Goal: Information Seeking & Learning: Learn about a topic

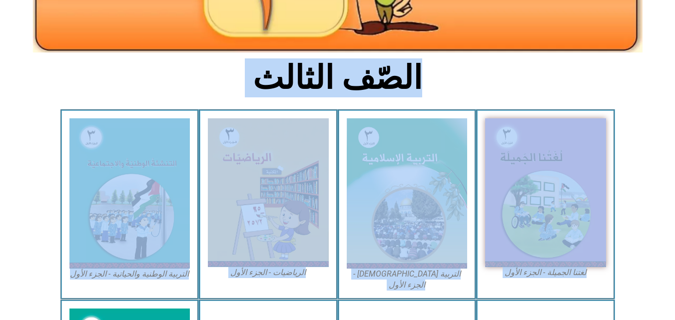
drag, startPoint x: 617, startPoint y: 286, endPoint x: 678, endPoint y: 315, distance: 68.0
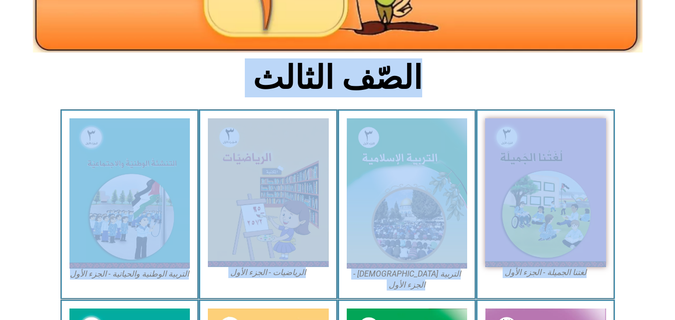
click at [675, 315] on html "الصفحة الرئيسية الصف الأول الصف الثاني الصف الثالث الصف الرابع الصف الخامس الصف…" at bounding box center [337, 257] width 675 height 915
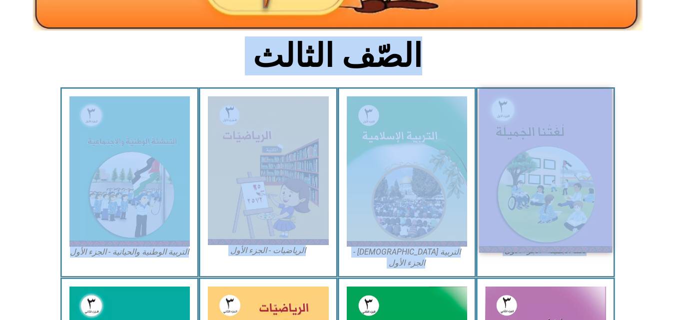
click at [531, 173] on img at bounding box center [545, 170] width 133 height 163
click at [564, 152] on img at bounding box center [545, 170] width 133 height 163
click at [549, 165] on img at bounding box center [545, 170] width 133 height 163
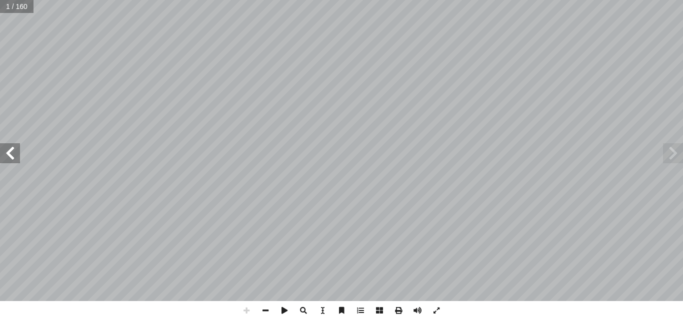
click at [12, 157] on span at bounding box center [10, 153] width 20 height 20
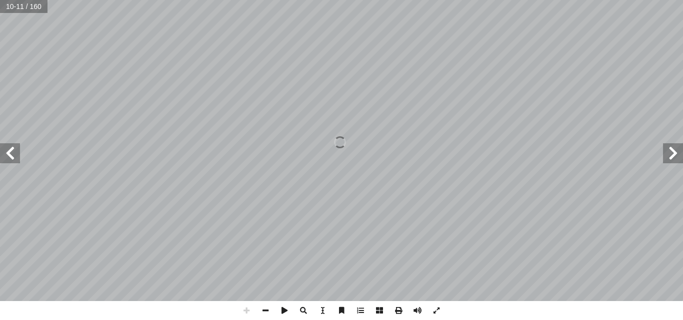
click at [668, 158] on span at bounding box center [673, 153] width 20 height 20
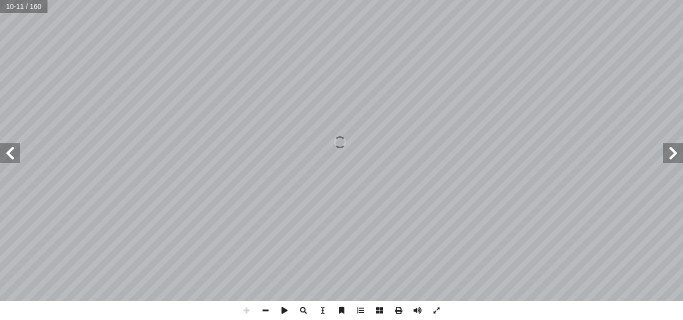
click at [668, 158] on span at bounding box center [673, 153] width 20 height 20
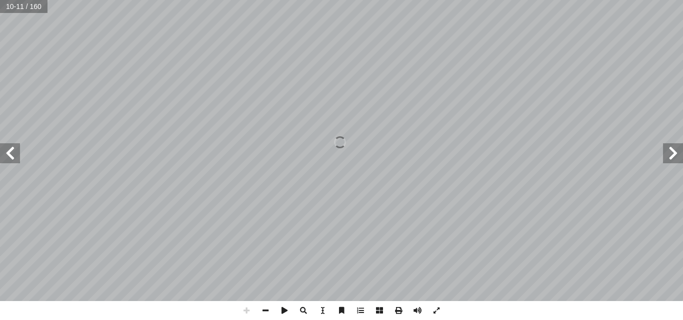
click at [668, 158] on span at bounding box center [673, 153] width 20 height 20
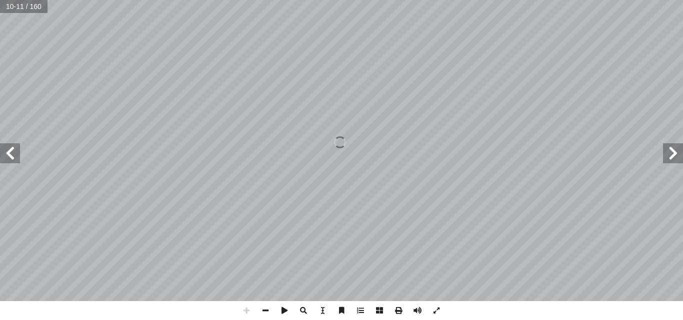
click at [668, 158] on span at bounding box center [673, 153] width 20 height 20
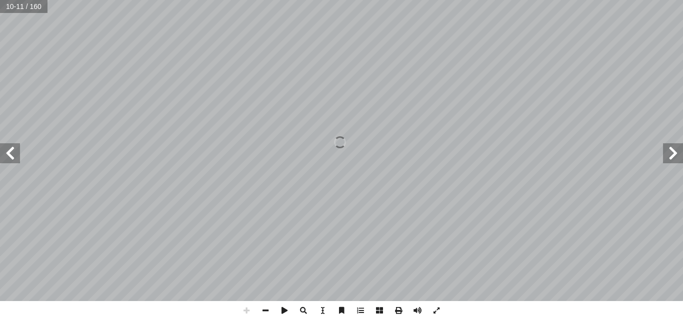
click at [668, 158] on span at bounding box center [673, 153] width 20 height 20
click at [670, 155] on span at bounding box center [673, 153] width 20 height 20
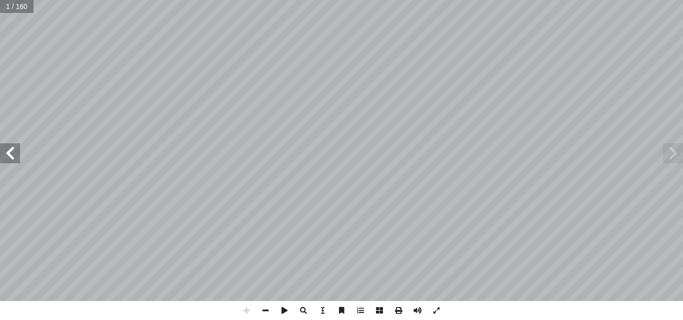
click at [670, 155] on span at bounding box center [673, 153] width 20 height 20
click at [10, 155] on span at bounding box center [10, 153] width 20 height 20
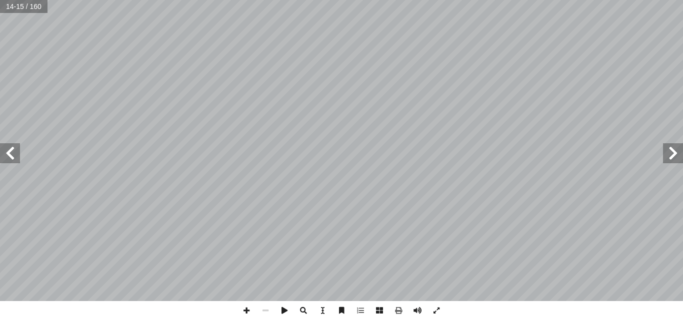
click at [672, 153] on span at bounding box center [673, 153] width 20 height 20
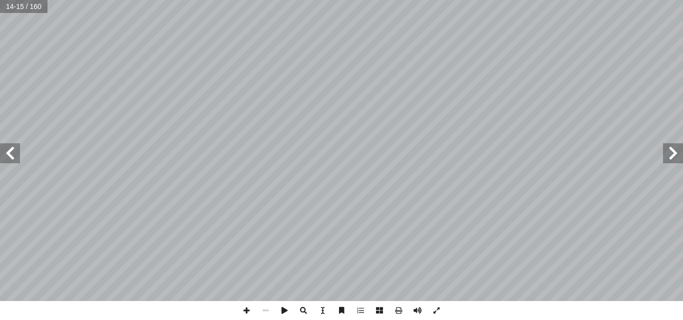
click at [672, 153] on span at bounding box center [673, 153] width 20 height 20
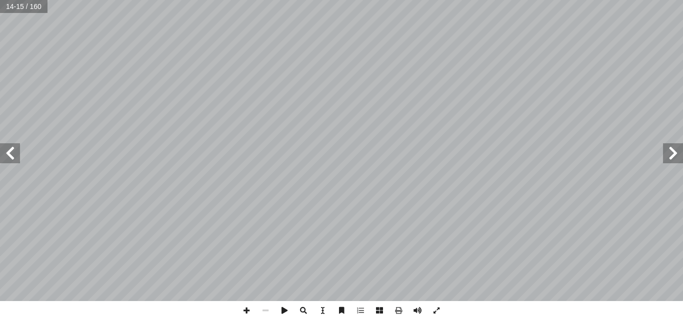
click at [672, 153] on span at bounding box center [673, 153] width 20 height 20
click at [675, 149] on span at bounding box center [673, 153] width 20 height 20
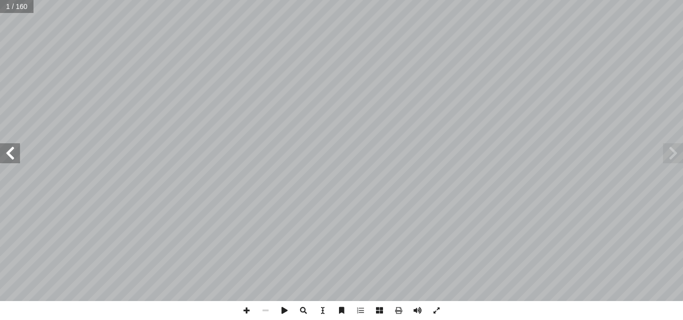
click at [10, 154] on span at bounding box center [10, 153] width 20 height 20
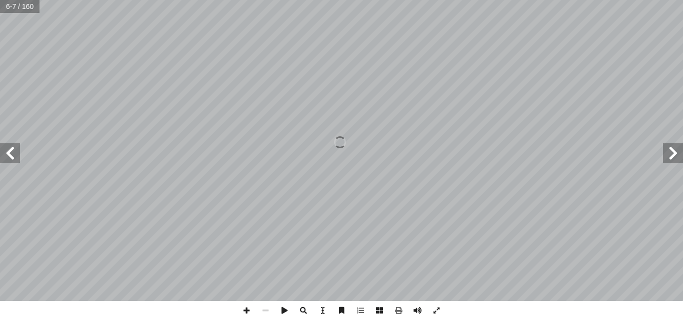
click at [10, 154] on span at bounding box center [10, 153] width 20 height 20
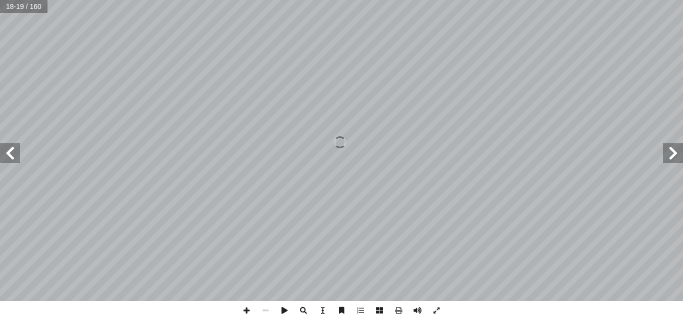
click at [10, 154] on span at bounding box center [10, 153] width 20 height 20
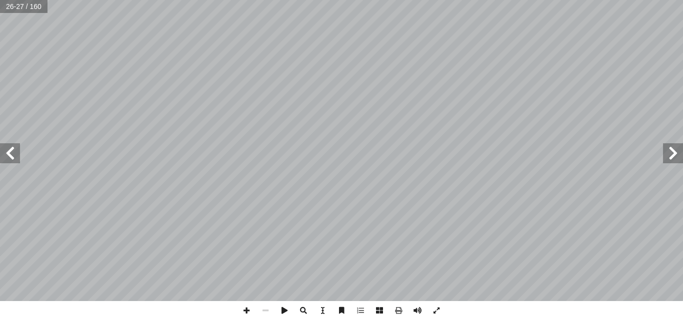
click at [16, 151] on span at bounding box center [10, 153] width 20 height 20
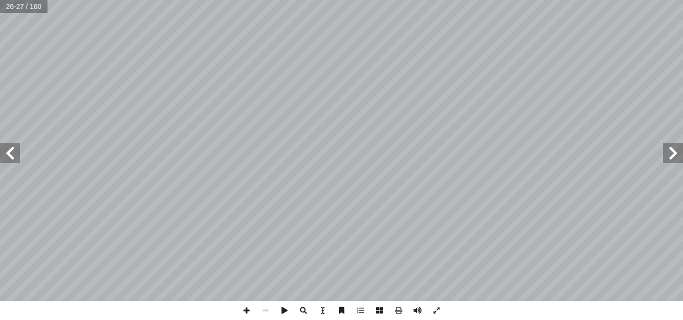
click at [16, 151] on span at bounding box center [10, 153] width 20 height 20
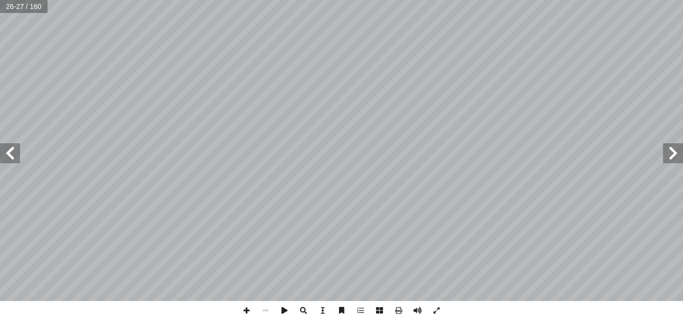
click at [16, 151] on span at bounding box center [10, 153] width 20 height 20
click at [674, 150] on span at bounding box center [673, 153] width 20 height 20
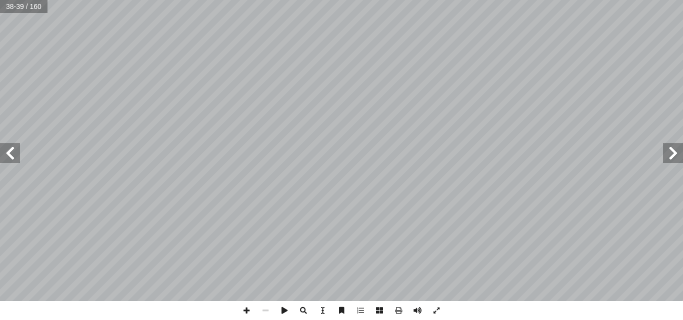
click at [674, 150] on span at bounding box center [673, 153] width 20 height 20
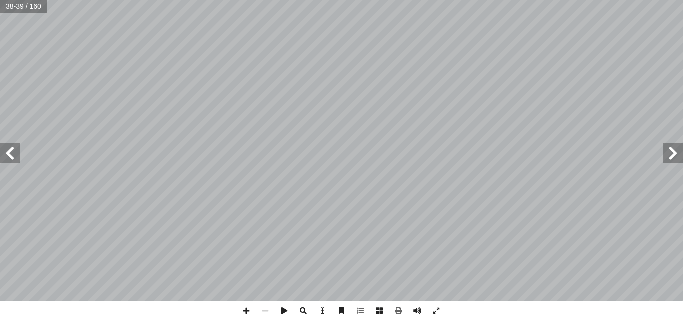
click at [674, 150] on span at bounding box center [673, 153] width 20 height 20
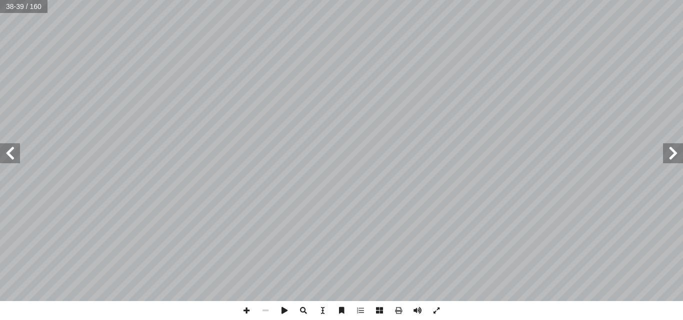
click at [674, 150] on span at bounding box center [673, 153] width 20 height 20
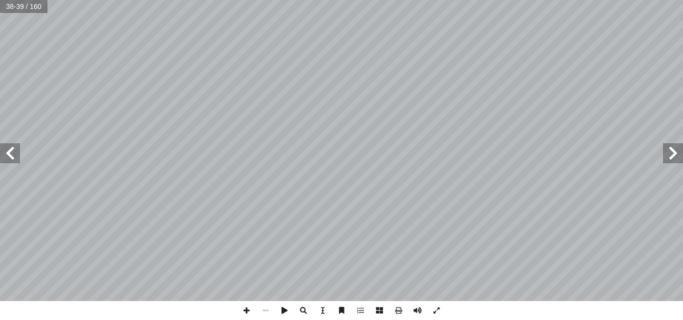
click at [674, 150] on span at bounding box center [673, 153] width 20 height 20
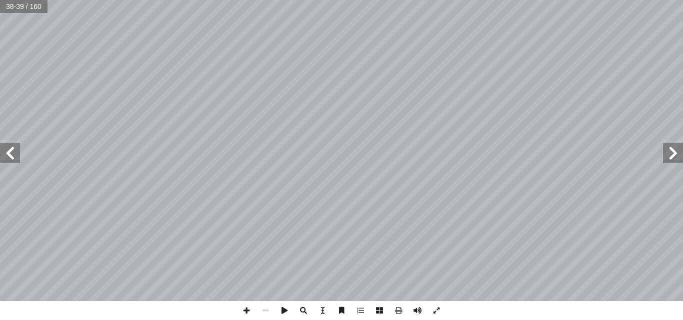
click at [674, 150] on span at bounding box center [673, 153] width 20 height 20
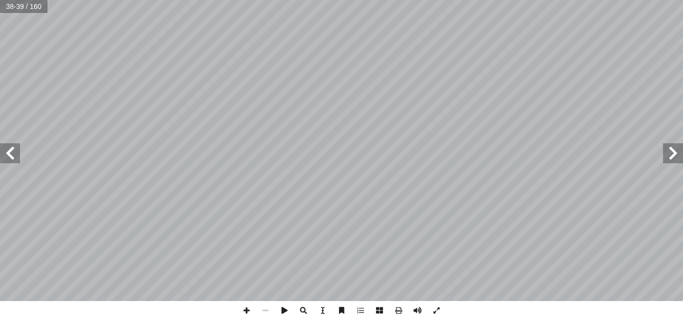
click at [674, 150] on span at bounding box center [673, 153] width 20 height 20
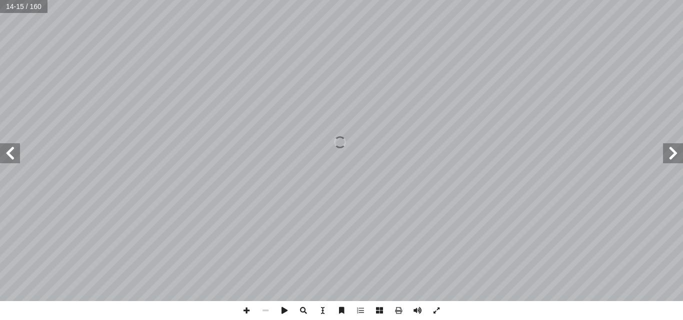
click at [674, 150] on span at bounding box center [673, 153] width 20 height 20
click at [13, 150] on span at bounding box center [10, 153] width 20 height 20
click at [11, 161] on span at bounding box center [10, 153] width 20 height 20
click at [247, 310] on span at bounding box center [246, 310] width 19 height 19
click at [267, 312] on span at bounding box center [265, 310] width 19 height 19
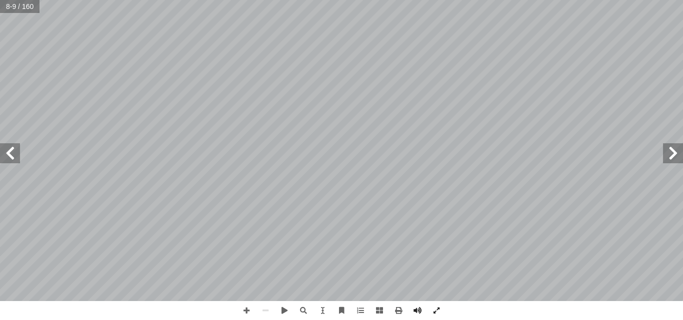
click at [14, 153] on span at bounding box center [10, 153] width 20 height 20
click at [248, 310] on span at bounding box center [246, 310] width 19 height 19
click at [265, 312] on span at bounding box center [265, 310] width 19 height 19
click at [675, 151] on span at bounding box center [673, 153] width 20 height 20
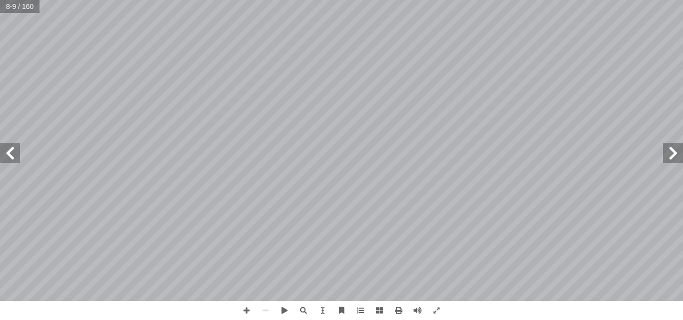
click at [13, 153] on span at bounding box center [10, 153] width 20 height 20
click at [252, 313] on span at bounding box center [246, 310] width 19 height 19
click at [246, 313] on span at bounding box center [246, 310] width 19 height 19
click at [268, 310] on span at bounding box center [265, 310] width 19 height 19
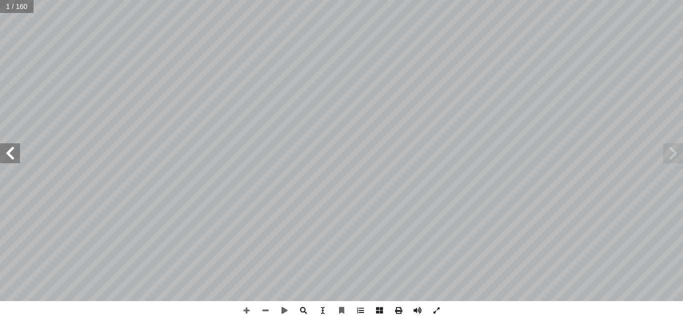
click at [13, 160] on span at bounding box center [10, 153] width 20 height 20
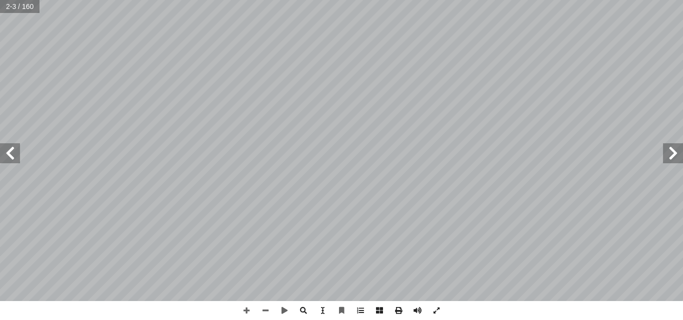
click at [13, 160] on span at bounding box center [10, 153] width 20 height 20
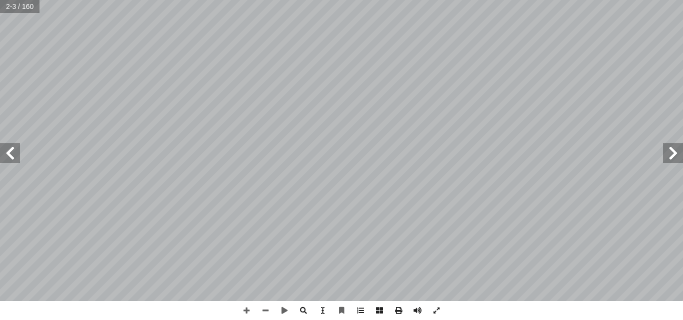
click at [13, 160] on span at bounding box center [10, 153] width 20 height 20
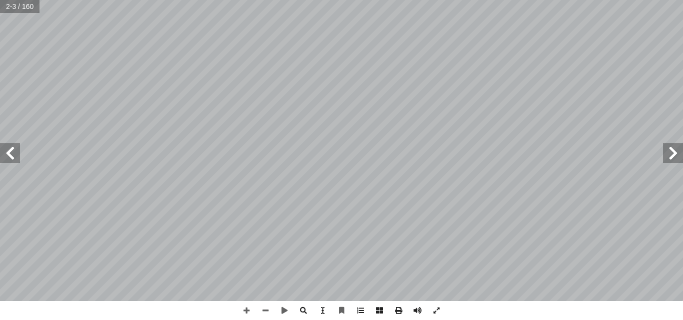
click at [13, 160] on span at bounding box center [10, 153] width 20 height 20
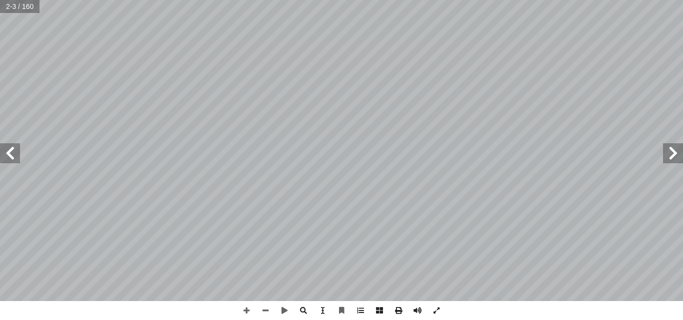
click at [13, 160] on span at bounding box center [10, 153] width 20 height 20
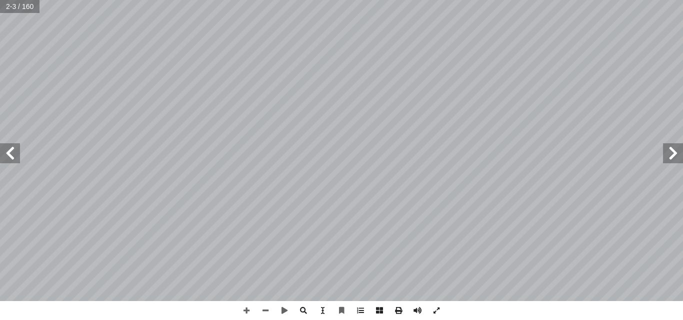
click at [13, 160] on span at bounding box center [10, 153] width 20 height 20
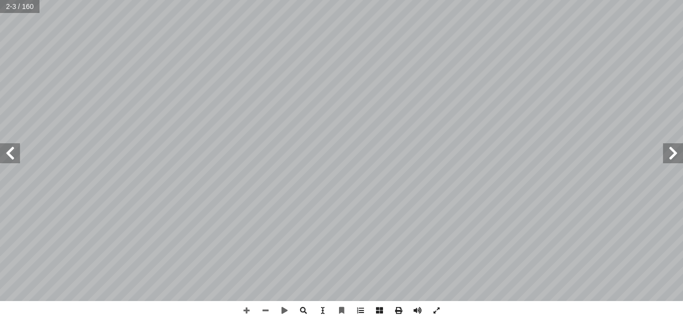
click at [13, 160] on span at bounding box center [10, 153] width 20 height 20
click at [671, 155] on span at bounding box center [673, 153] width 20 height 20
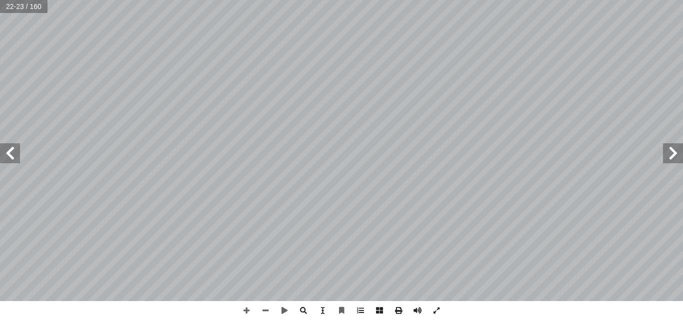
click at [671, 155] on span at bounding box center [673, 153] width 20 height 20
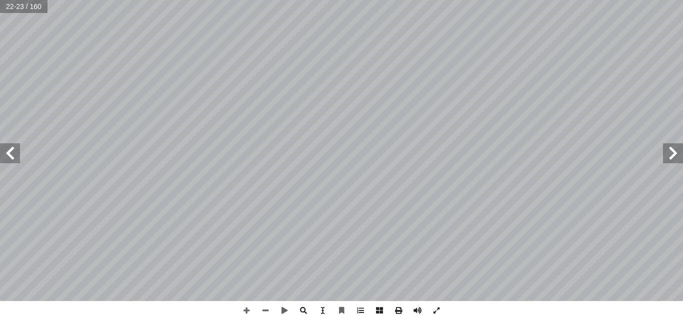
click at [671, 155] on span at bounding box center [673, 153] width 20 height 20
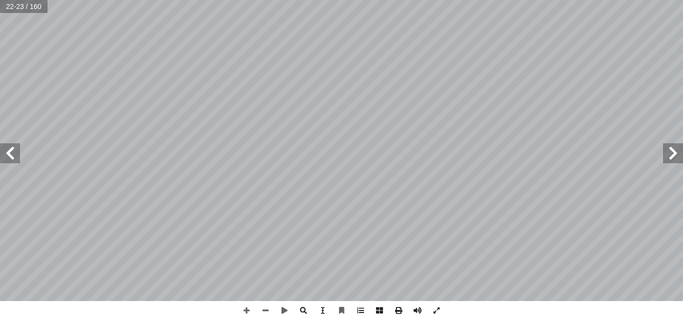
click at [671, 155] on span at bounding box center [673, 153] width 20 height 20
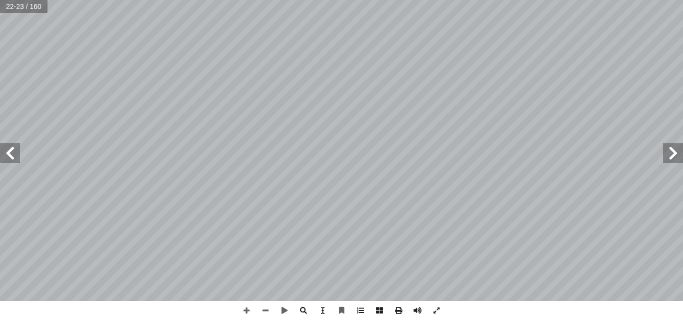
click at [671, 155] on span at bounding box center [673, 153] width 20 height 20
click at [9, 158] on span at bounding box center [10, 153] width 20 height 20
click at [245, 309] on span at bounding box center [246, 310] width 19 height 19
click at [263, 309] on span at bounding box center [265, 310] width 19 height 19
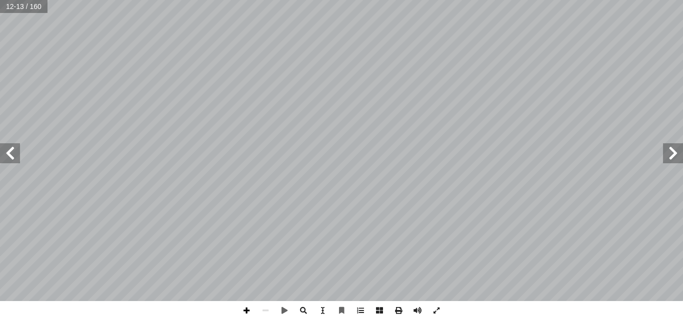
click at [245, 313] on span at bounding box center [246, 310] width 19 height 19
click at [267, 313] on span at bounding box center [265, 310] width 19 height 19
click at [249, 312] on span at bounding box center [246, 310] width 19 height 19
click at [268, 310] on span at bounding box center [265, 310] width 19 height 19
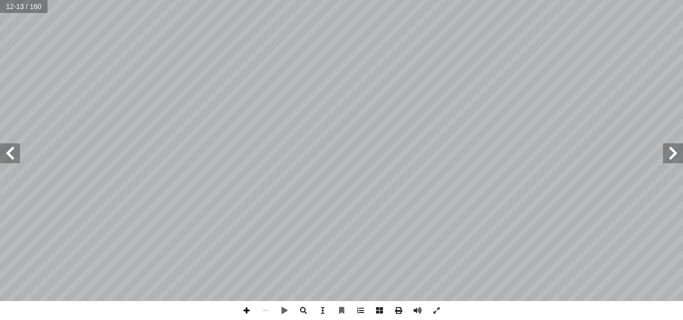
click at [246, 313] on span at bounding box center [246, 310] width 19 height 19
click at [266, 310] on span at bounding box center [265, 310] width 19 height 19
click at [244, 310] on span at bounding box center [246, 310] width 19 height 19
click at [266, 311] on span at bounding box center [265, 310] width 19 height 19
